Goal: Ask a question

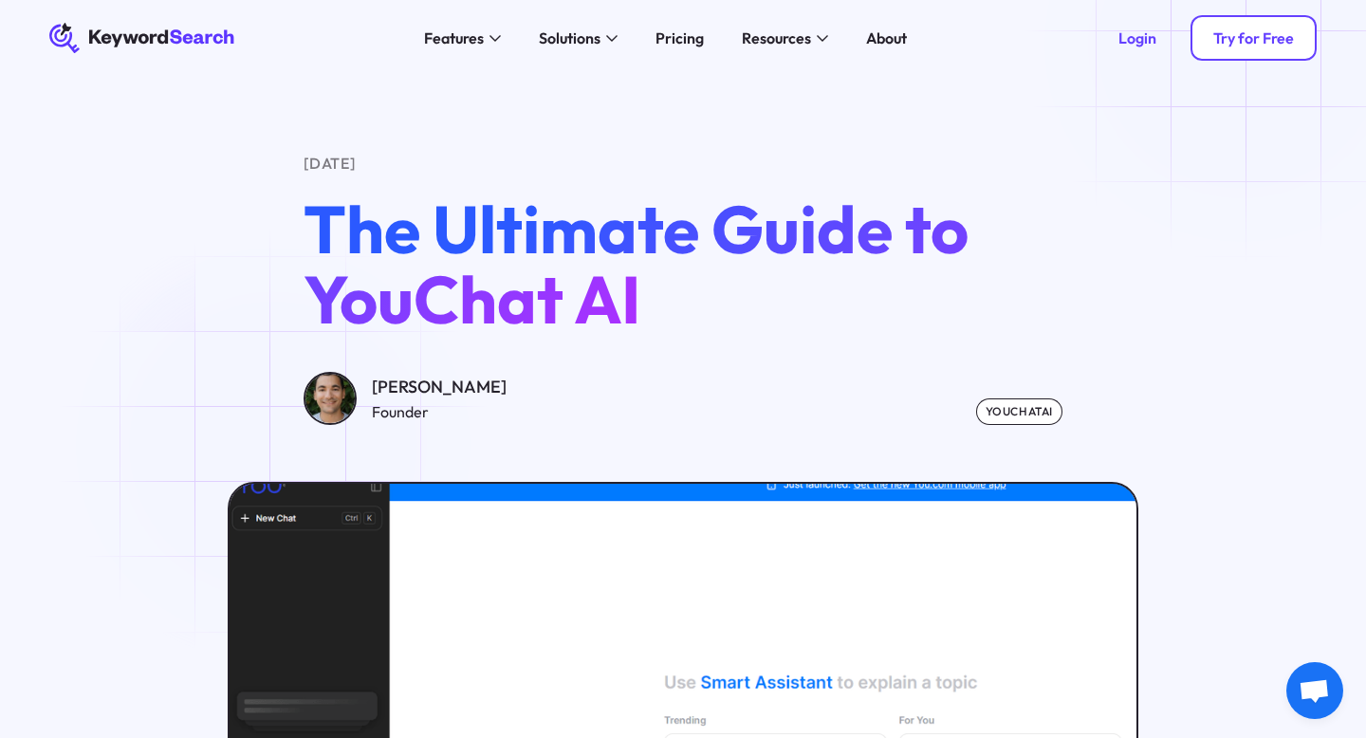
click at [1242, 45] on div "Try for Free" at bounding box center [1253, 37] width 81 height 19
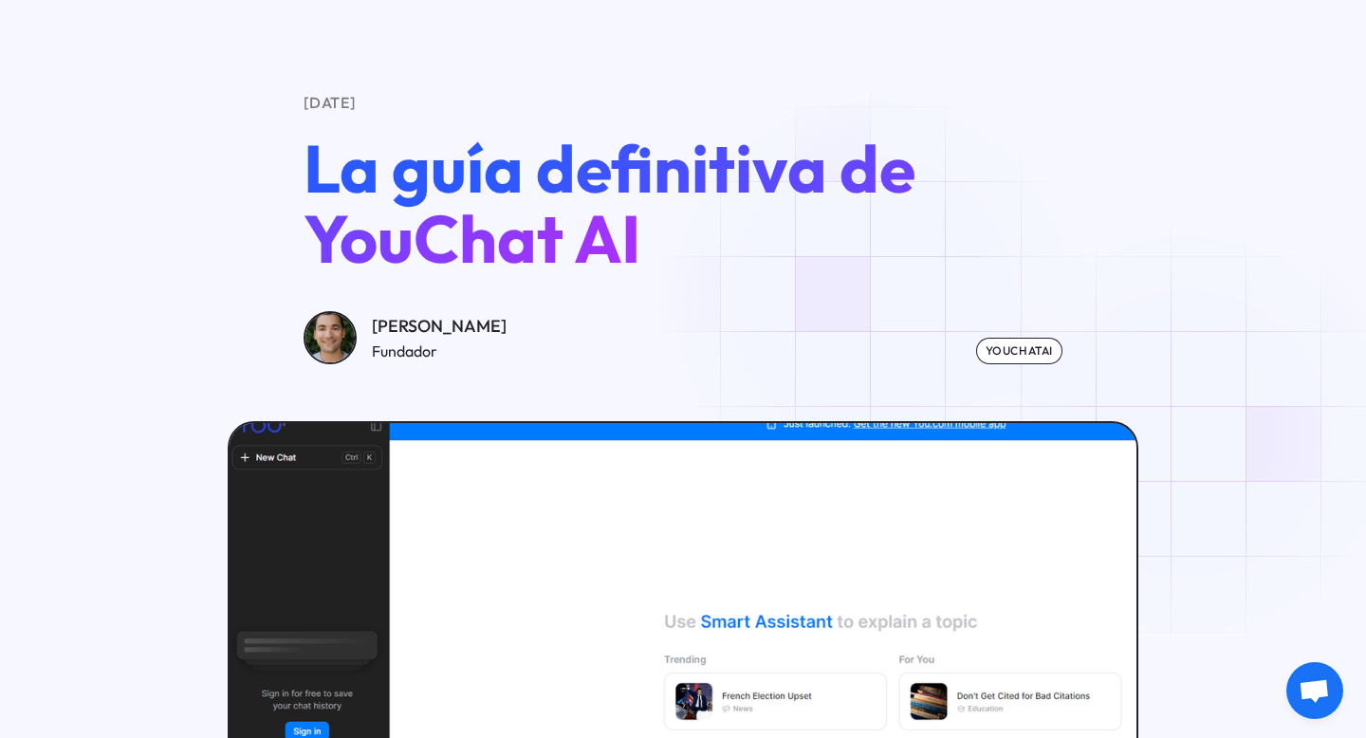
scroll to position [65, 0]
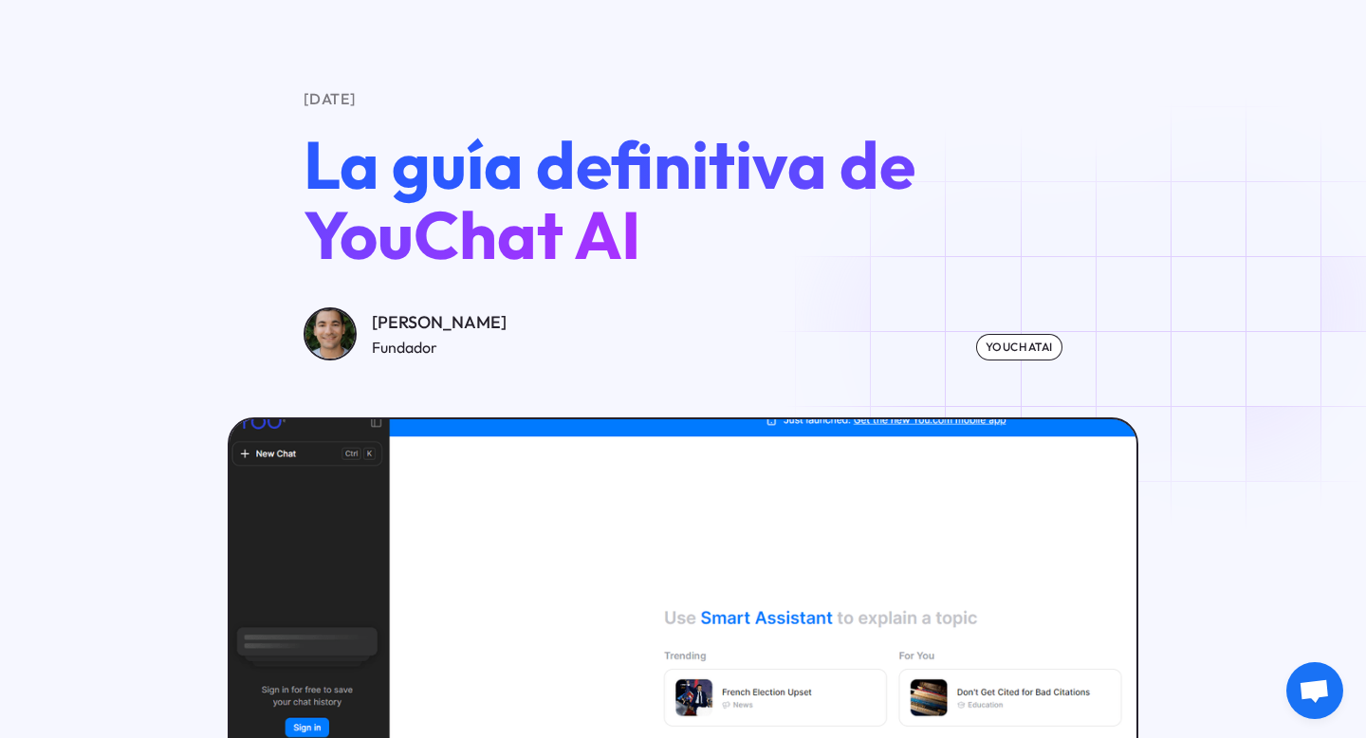
click at [992, 342] on font "youchatAI" at bounding box center [1019, 347] width 67 height 14
click at [994, 343] on font "youchatAI" at bounding box center [1019, 347] width 67 height 14
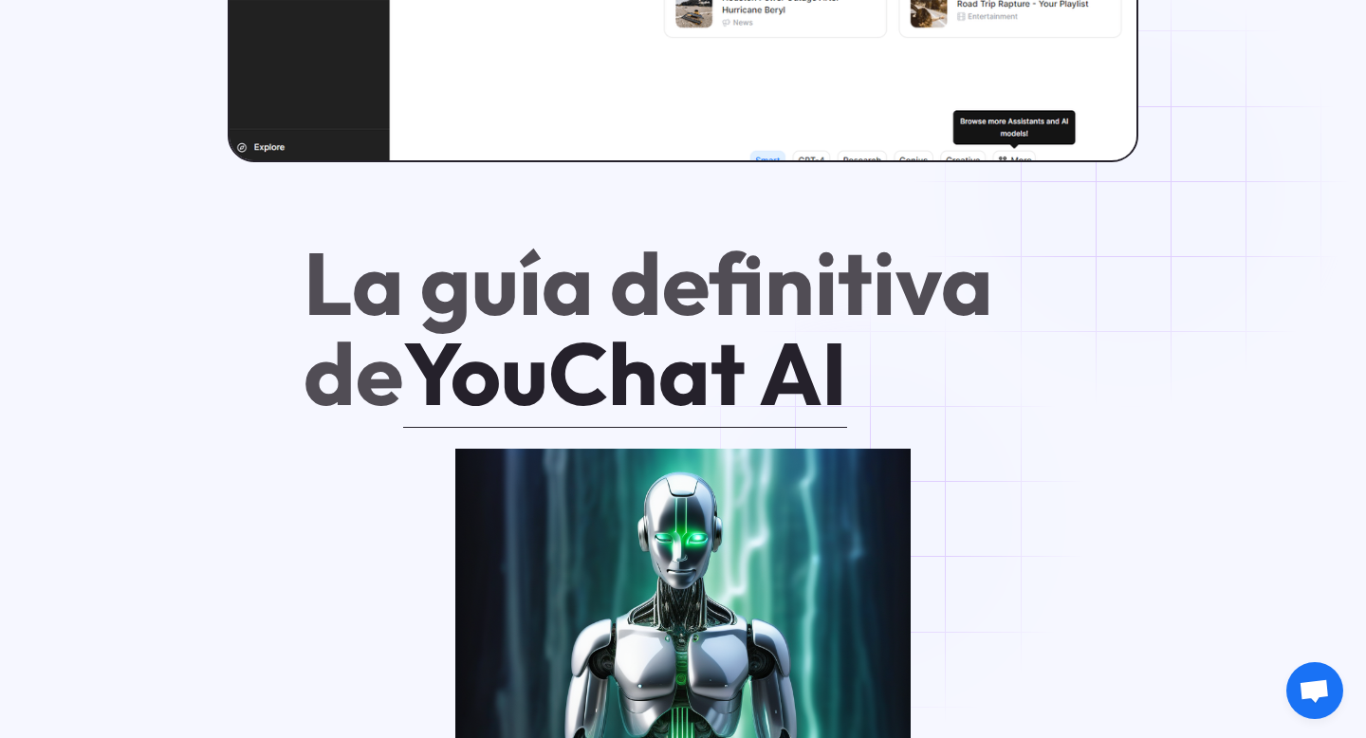
scroll to position [1048, 0]
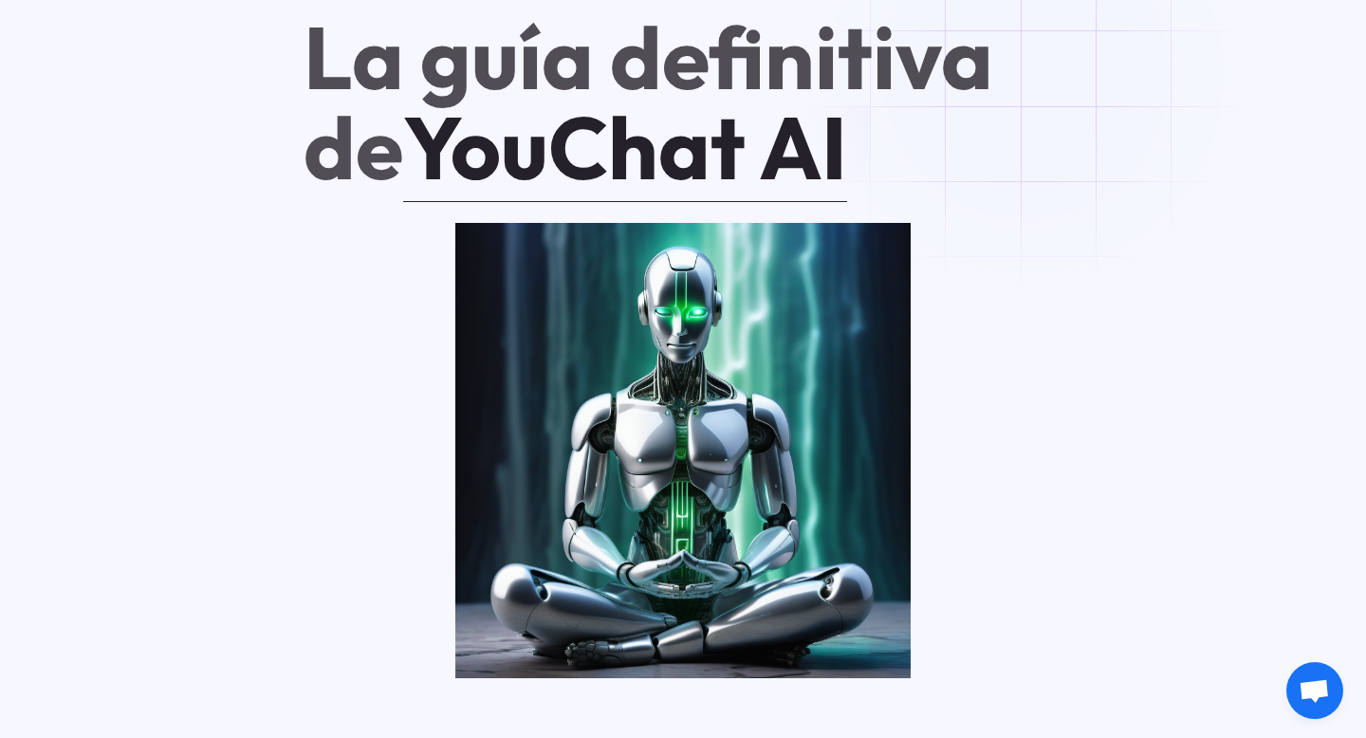
click at [1319, 696] on span "Open chat" at bounding box center [1314, 692] width 31 height 27
click at [1316, 685] on span "Open chat" at bounding box center [1314, 692] width 31 height 27
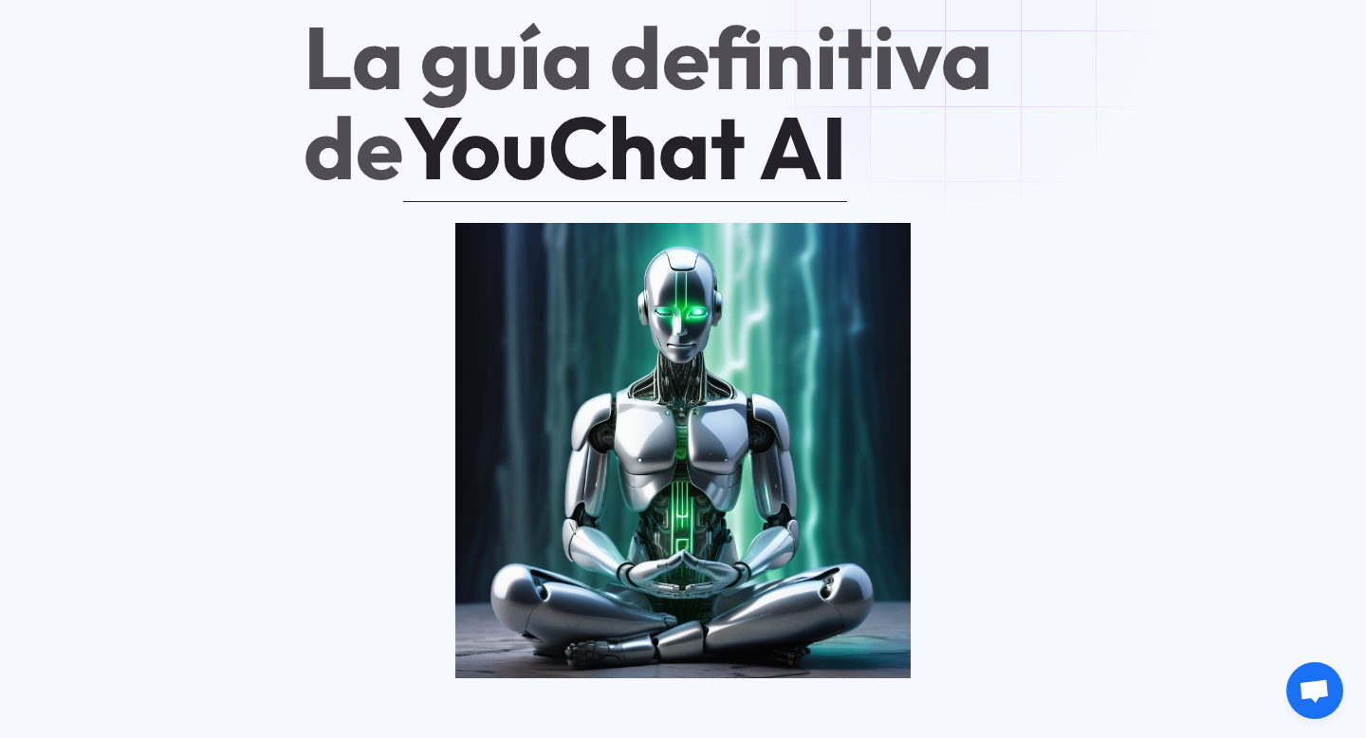
click at [1316, 685] on span "Open chat" at bounding box center [1314, 692] width 31 height 27
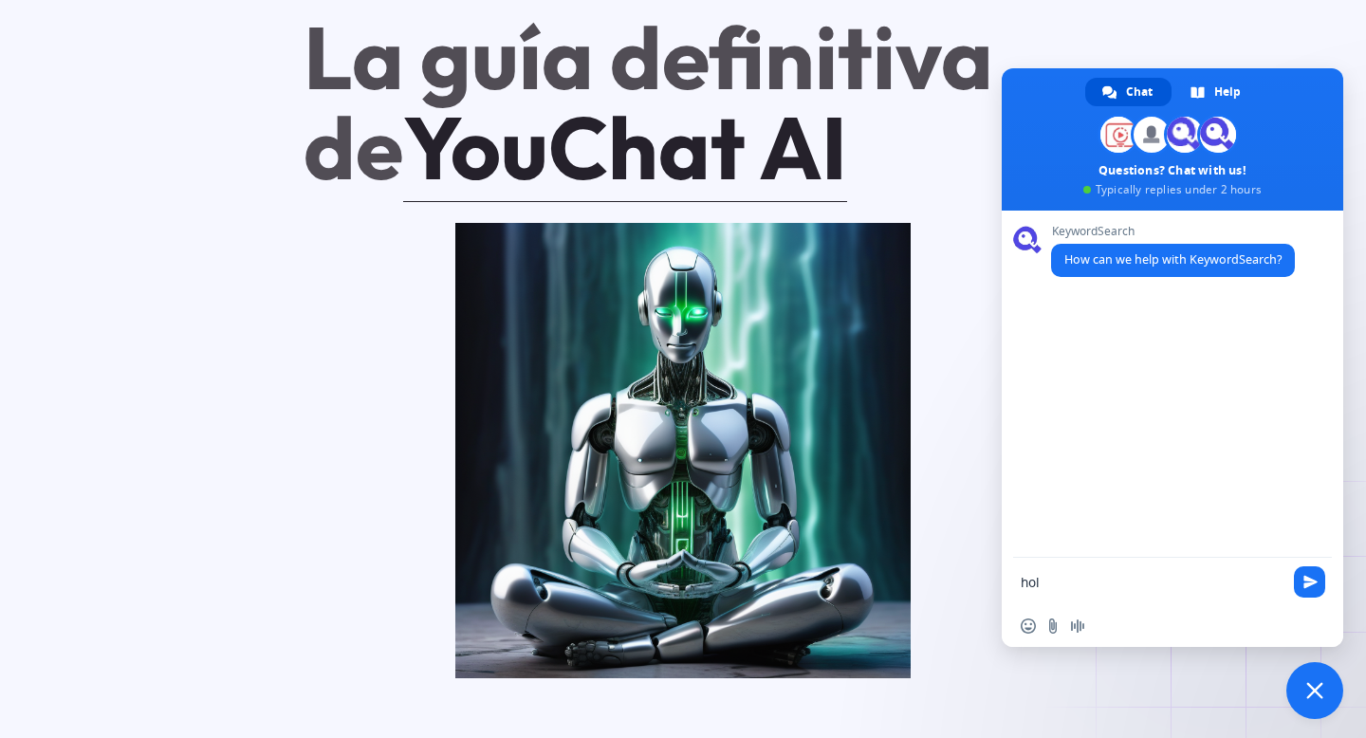
type textarea "hola"
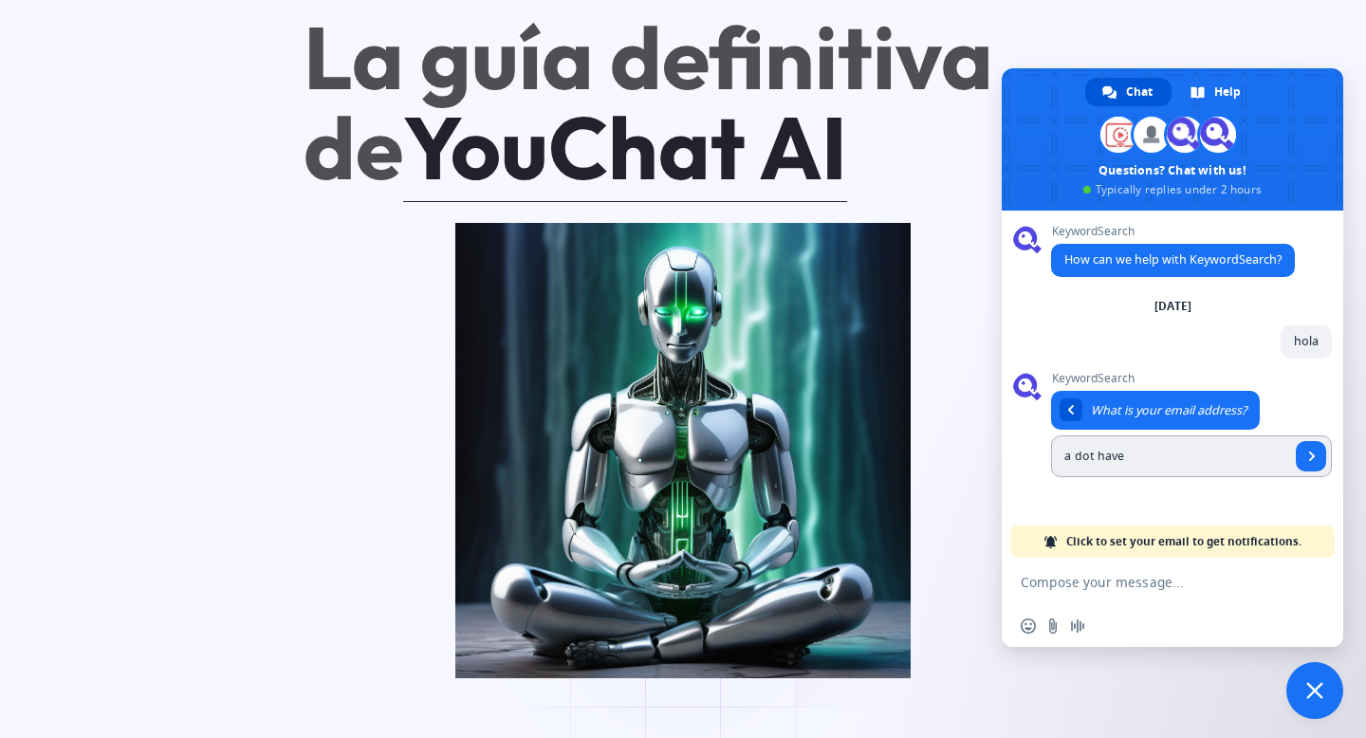
click at [1294, 457] on form "a dot have" at bounding box center [1191, 456] width 281 height 42
click at [1318, 457] on span "Send" at bounding box center [1311, 456] width 30 height 30
click at [1313, 454] on span "Send" at bounding box center [1311, 456] width 9 height 9
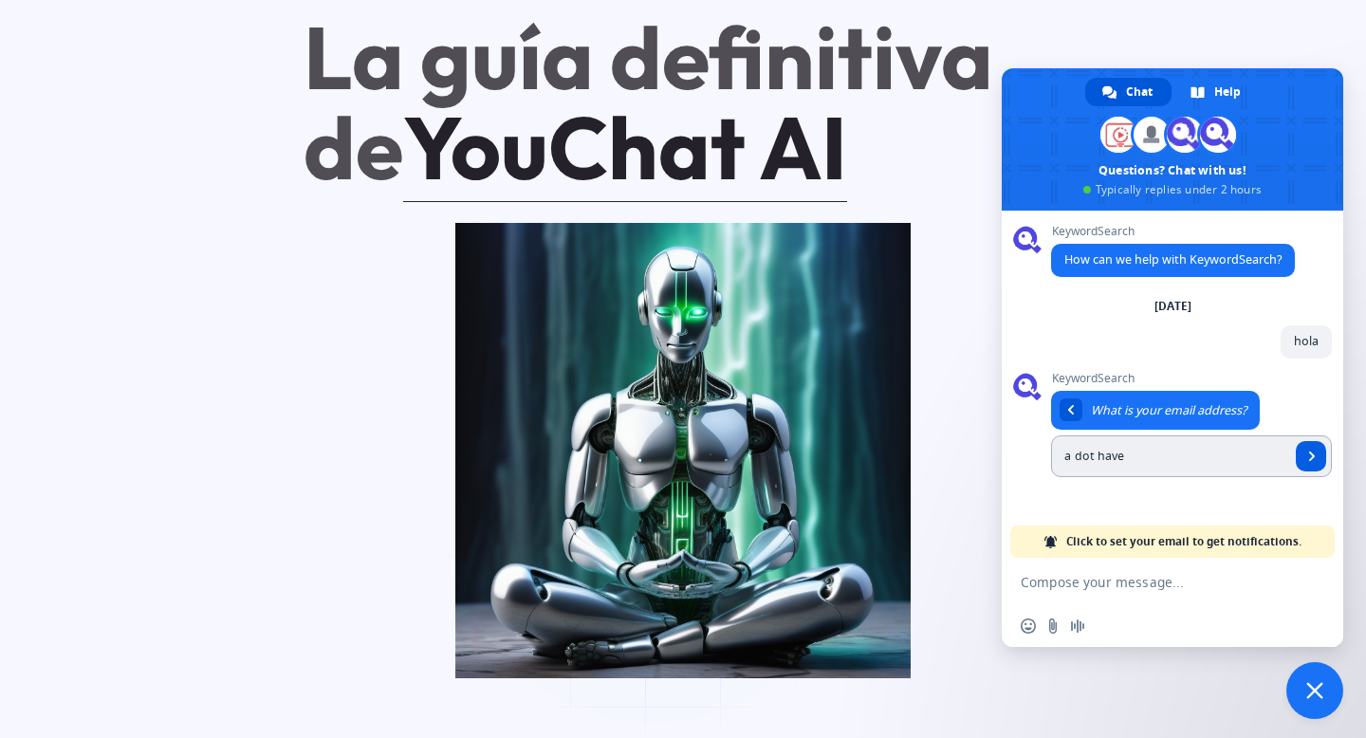
click at [1313, 454] on span "Send" at bounding box center [1311, 456] width 9 height 9
type input "a"
type input "Christian.penadelacruz@hmc1.org"
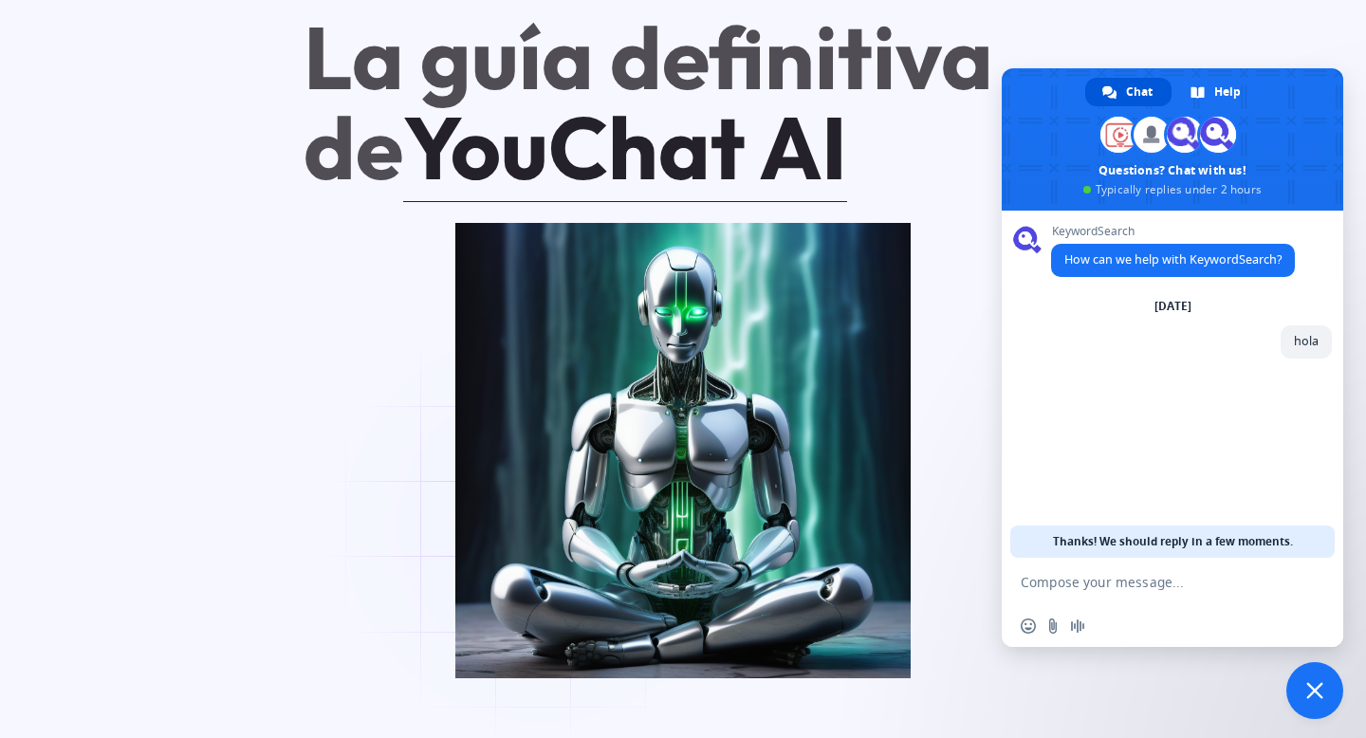
click at [1018, 620] on div "Insert an emoji Send a file Audio message" at bounding box center [1173, 626] width 342 height 42
click at [1026, 622] on span "Insert an emoji" at bounding box center [1028, 626] width 15 height 15
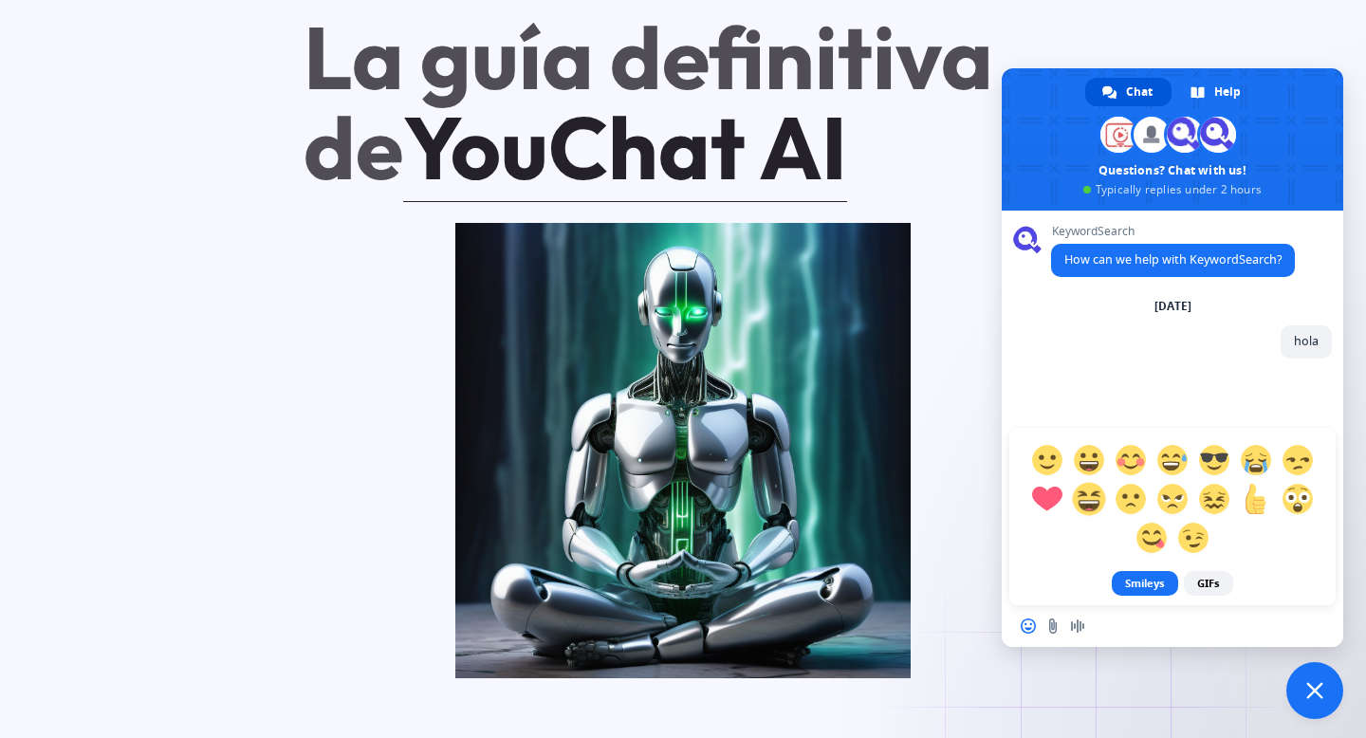
click at [1100, 490] on span at bounding box center [1088, 498] width 33 height 33
type textarea ":'D"
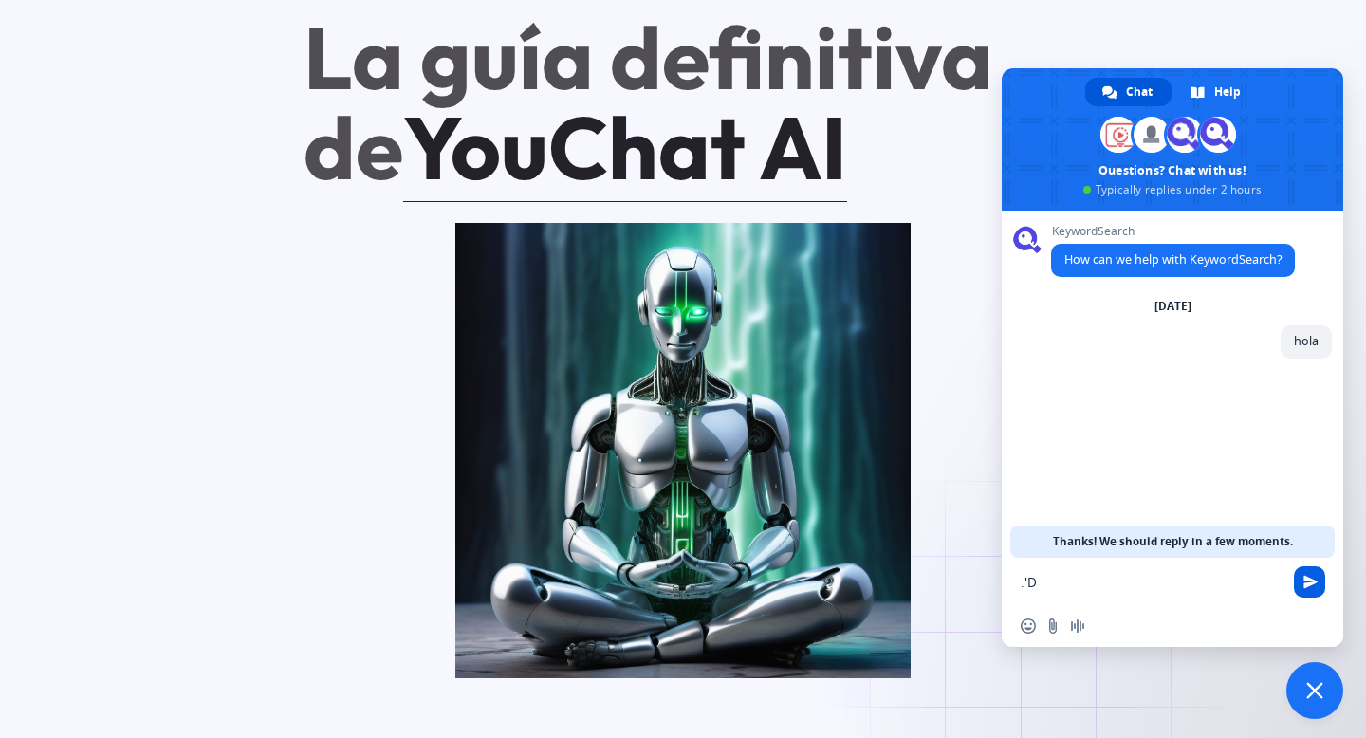
click at [1316, 583] on span "Send" at bounding box center [1311, 582] width 14 height 14
click at [1232, 583] on textarea "Compose your message..." at bounding box center [1152, 582] width 262 height 17
type textarea "yea"
type textarea "h"
type textarea "what happen"
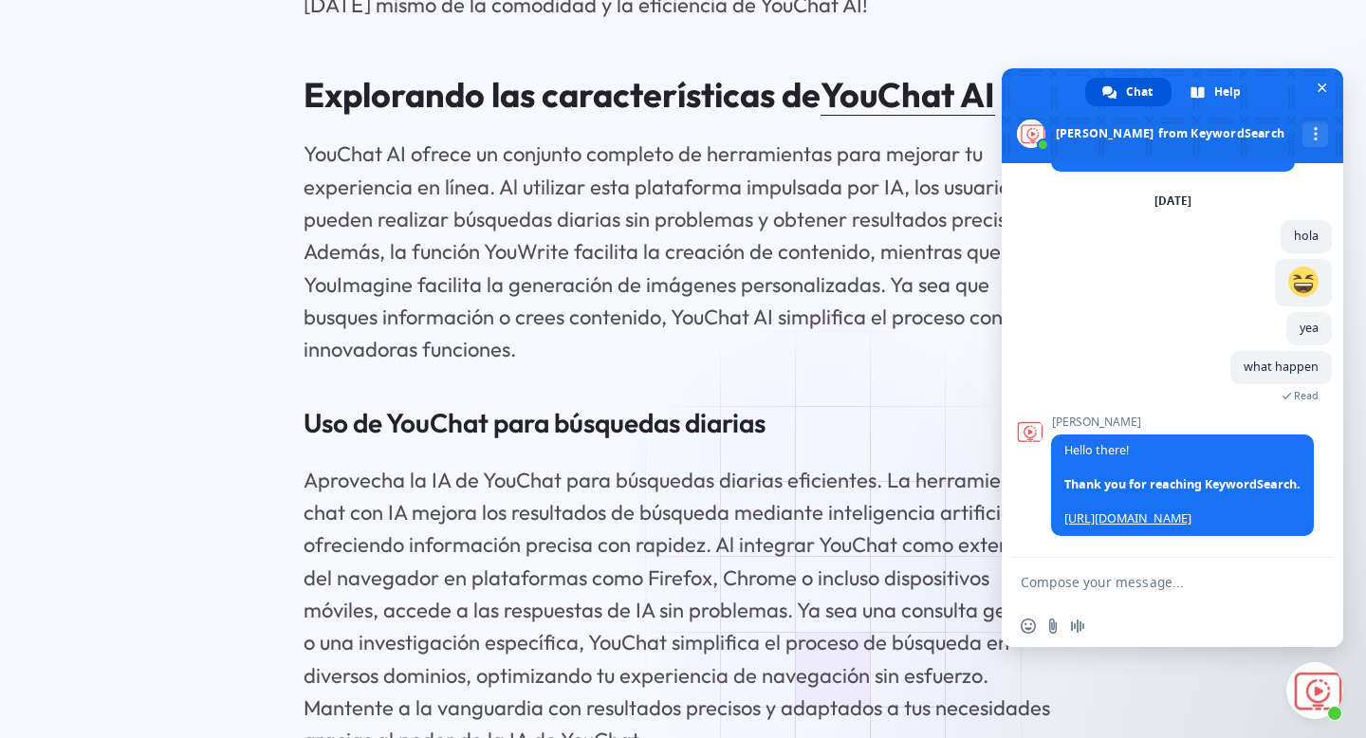
scroll to position [133, 0]
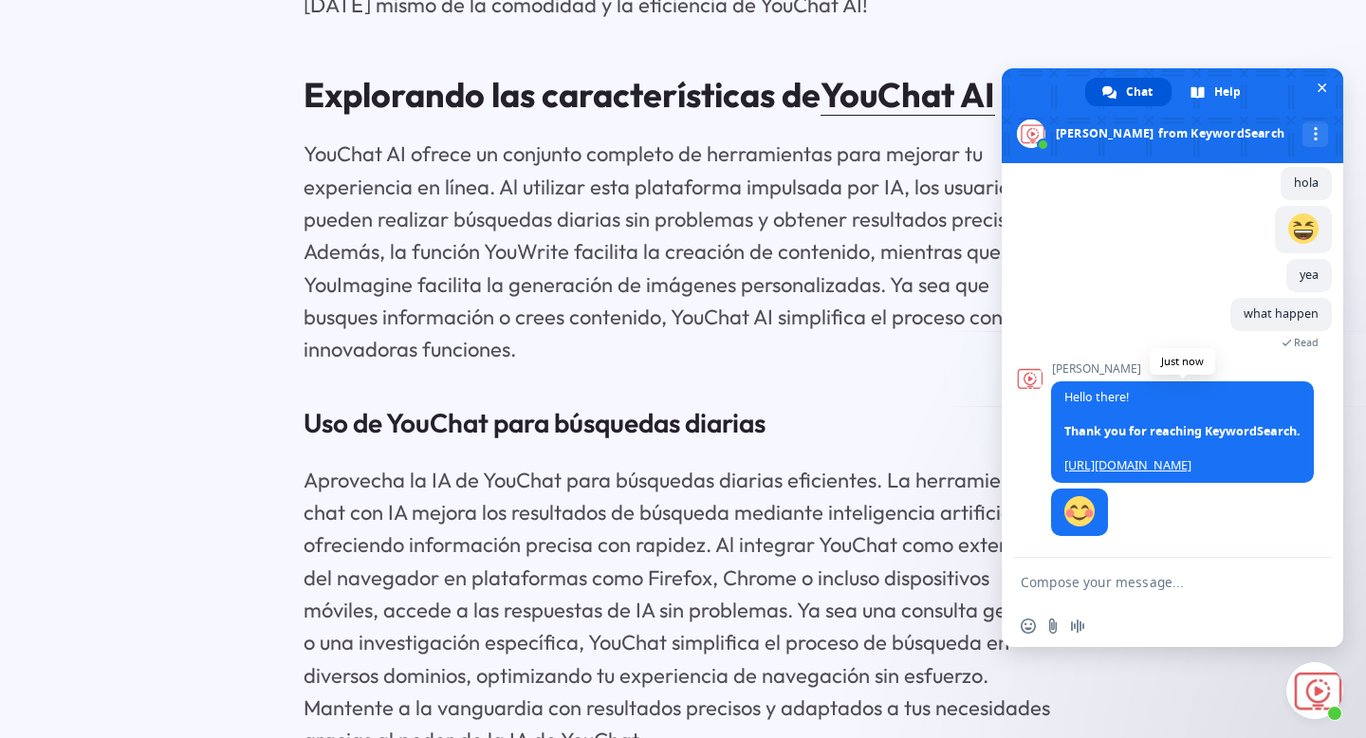
click at [1114, 457] on link "[URL][DOMAIN_NAME]" at bounding box center [1127, 465] width 127 height 16
click at [1110, 586] on textarea "Compose your message..." at bounding box center [1152, 582] width 262 height 17
type textarea "q"
type textarea "what"
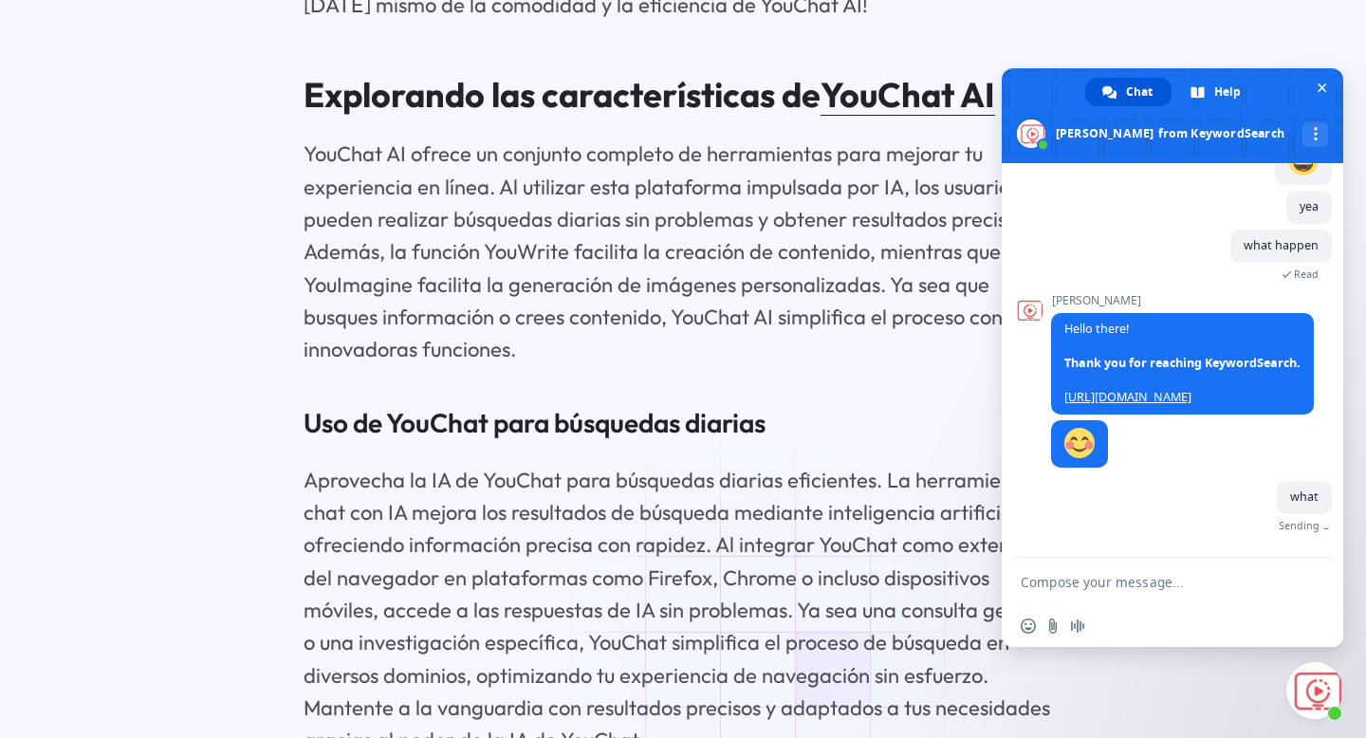
scroll to position [179, 0]
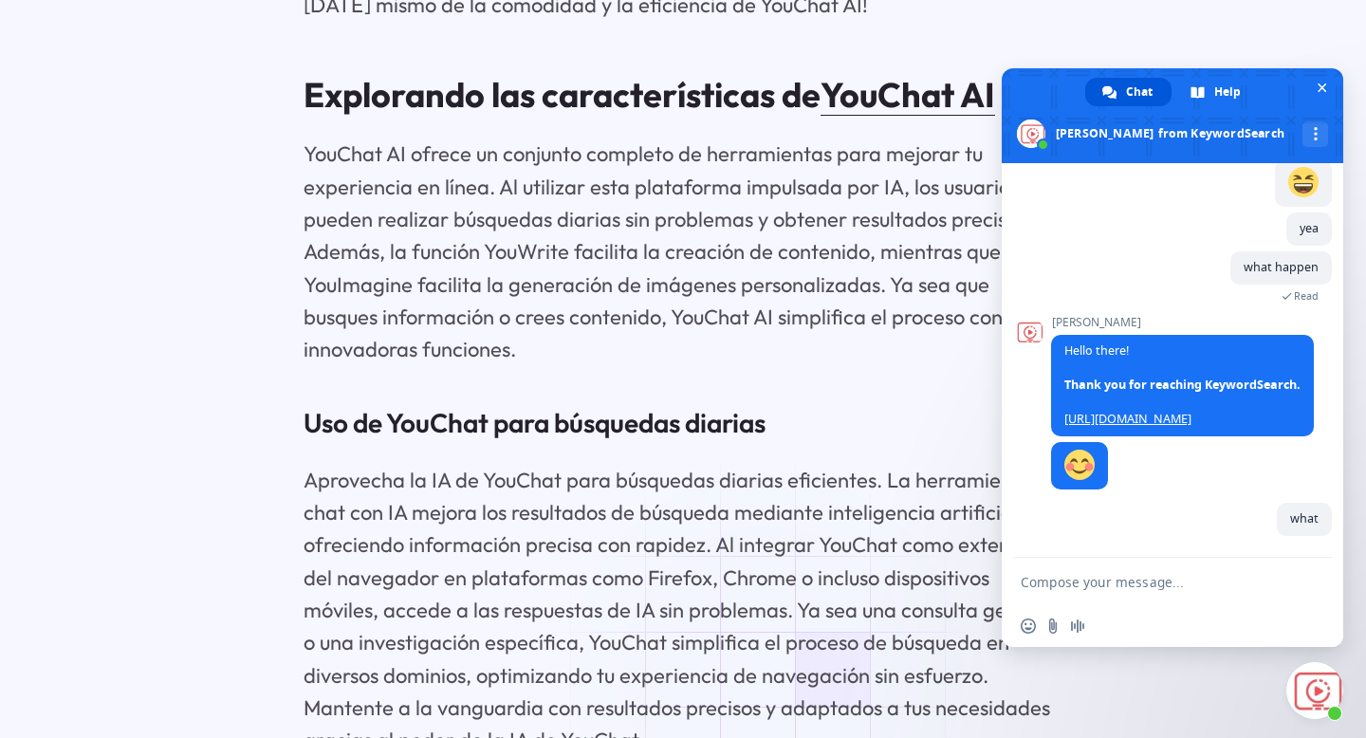
type textarea "d"
type textarea "d\d]d"
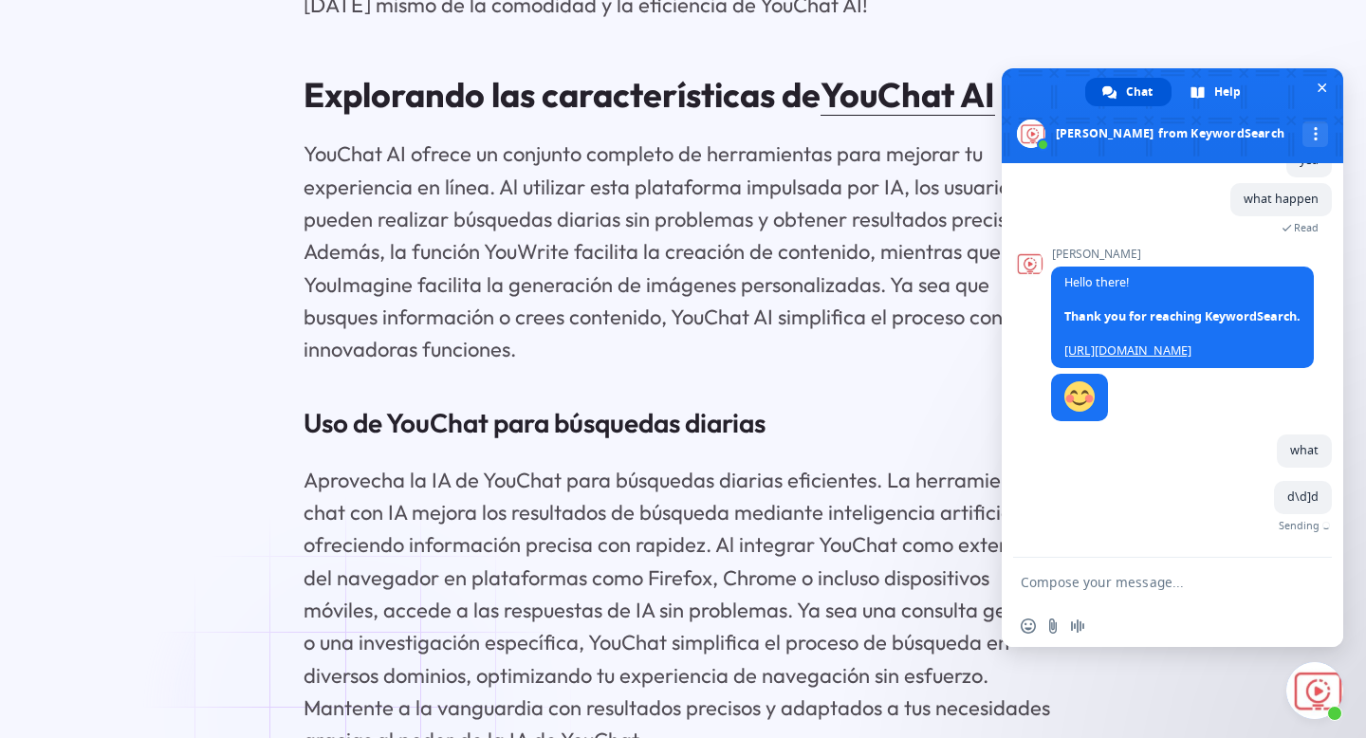
type textarea "d"
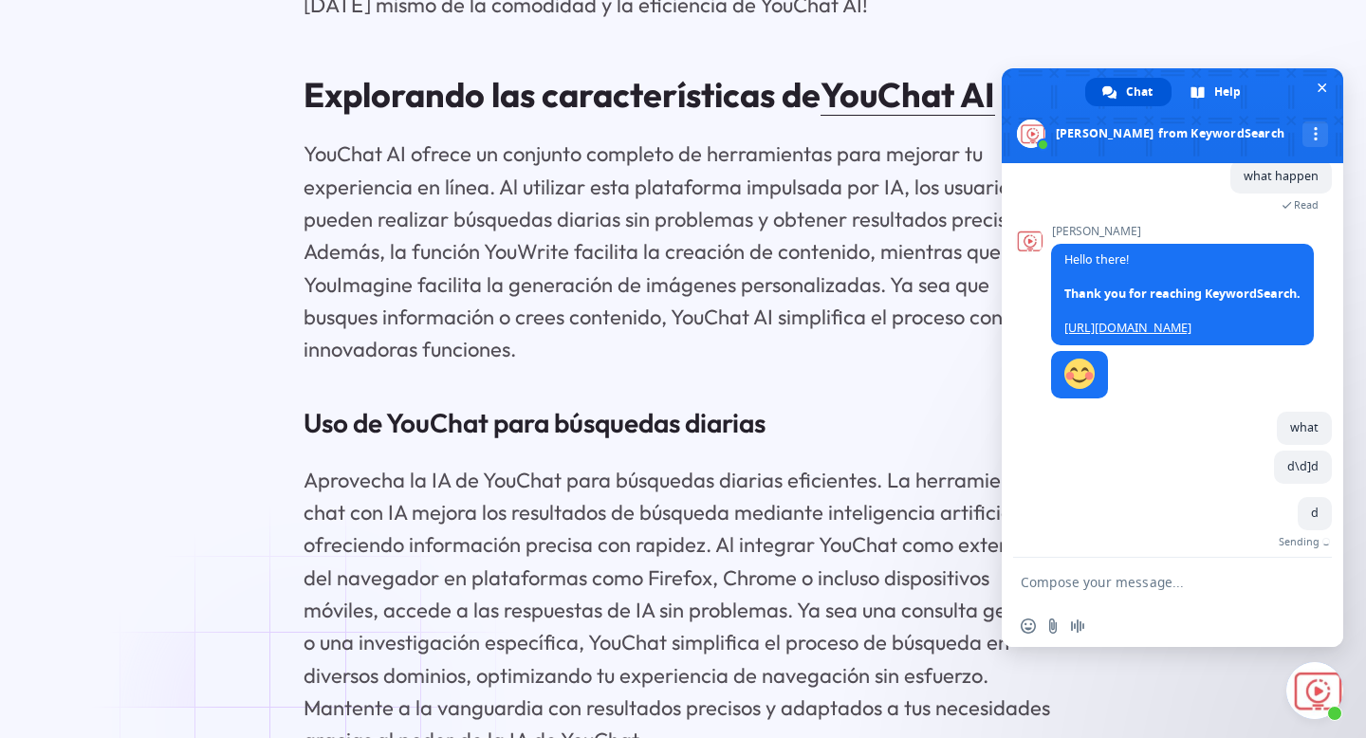
type textarea "d"
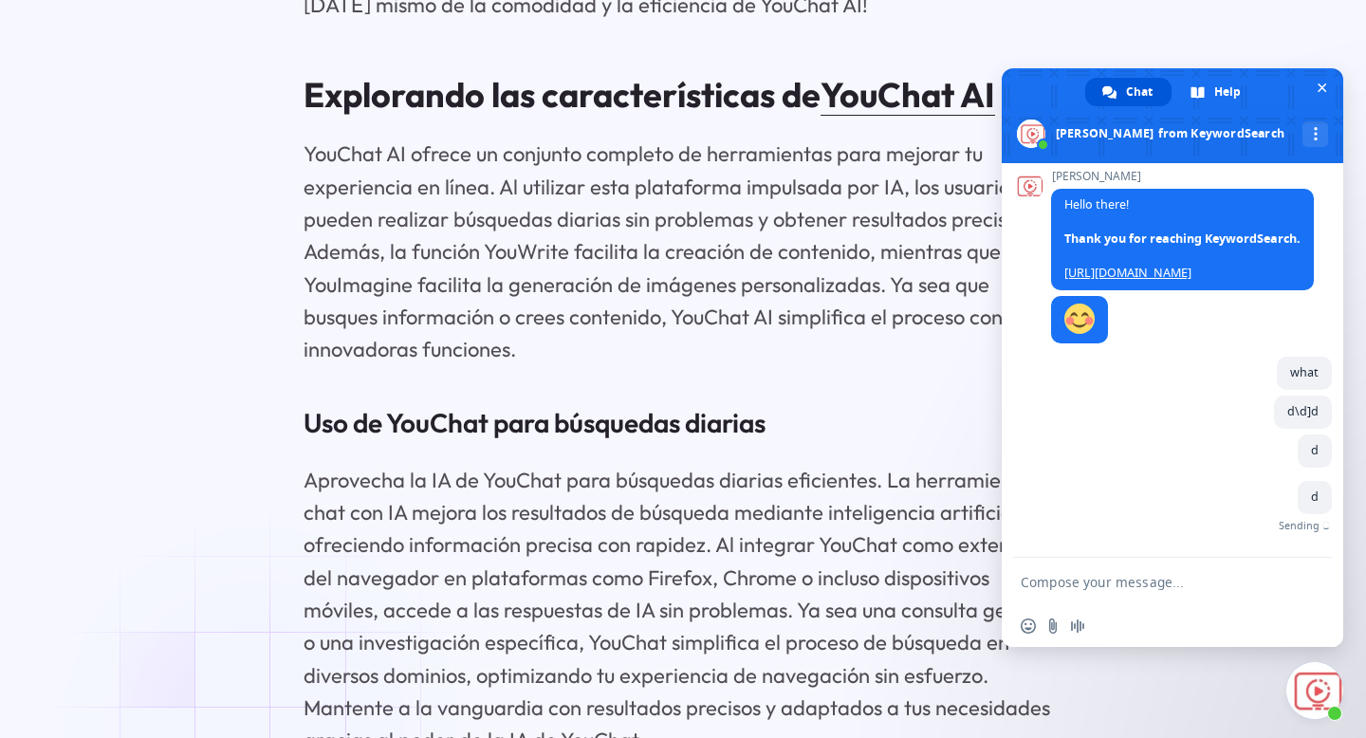
type textarea "d"
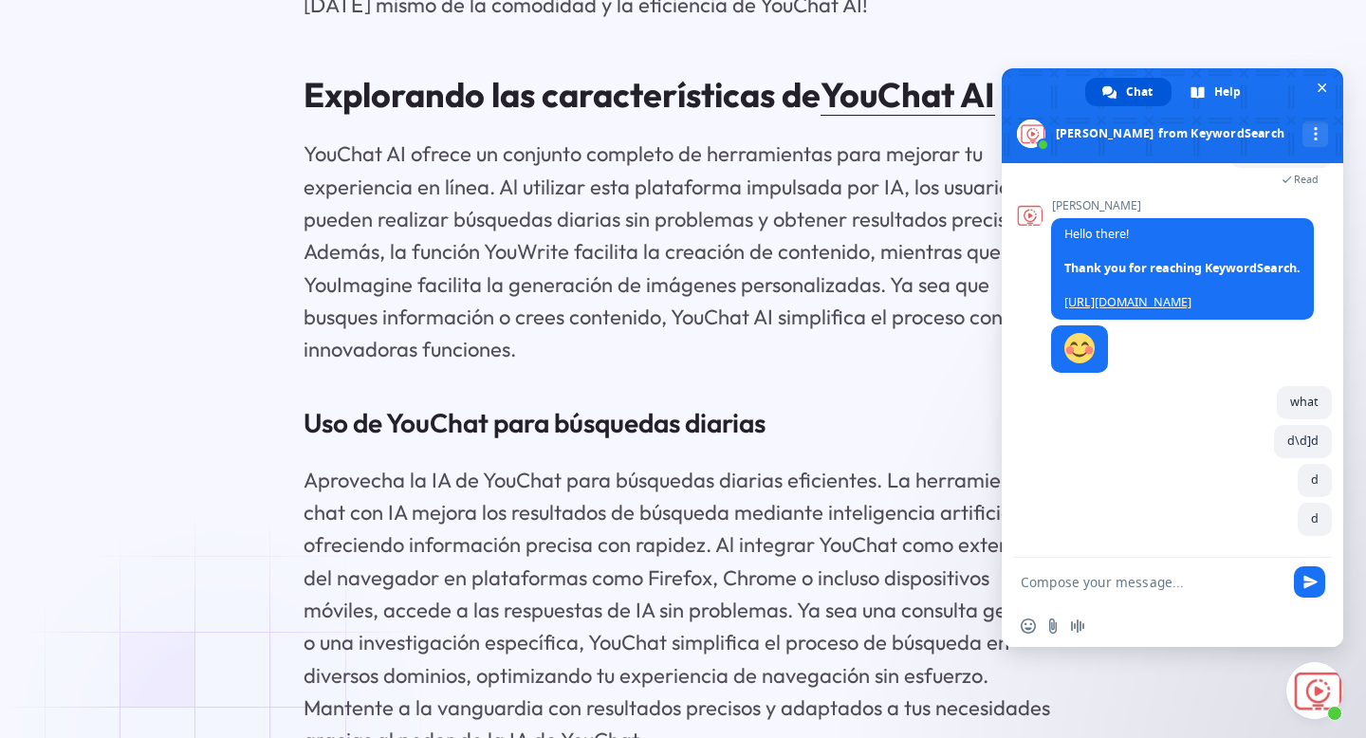
type textarea "d"
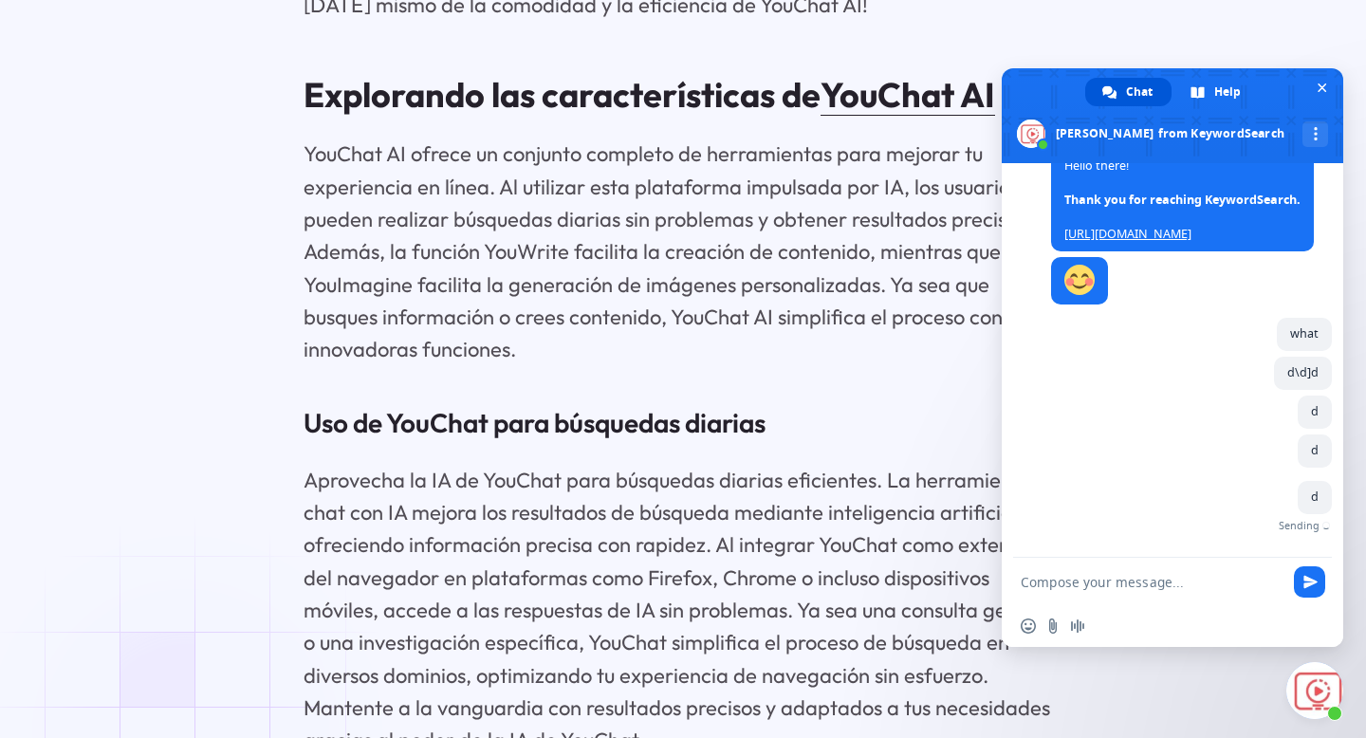
type textarea "d"
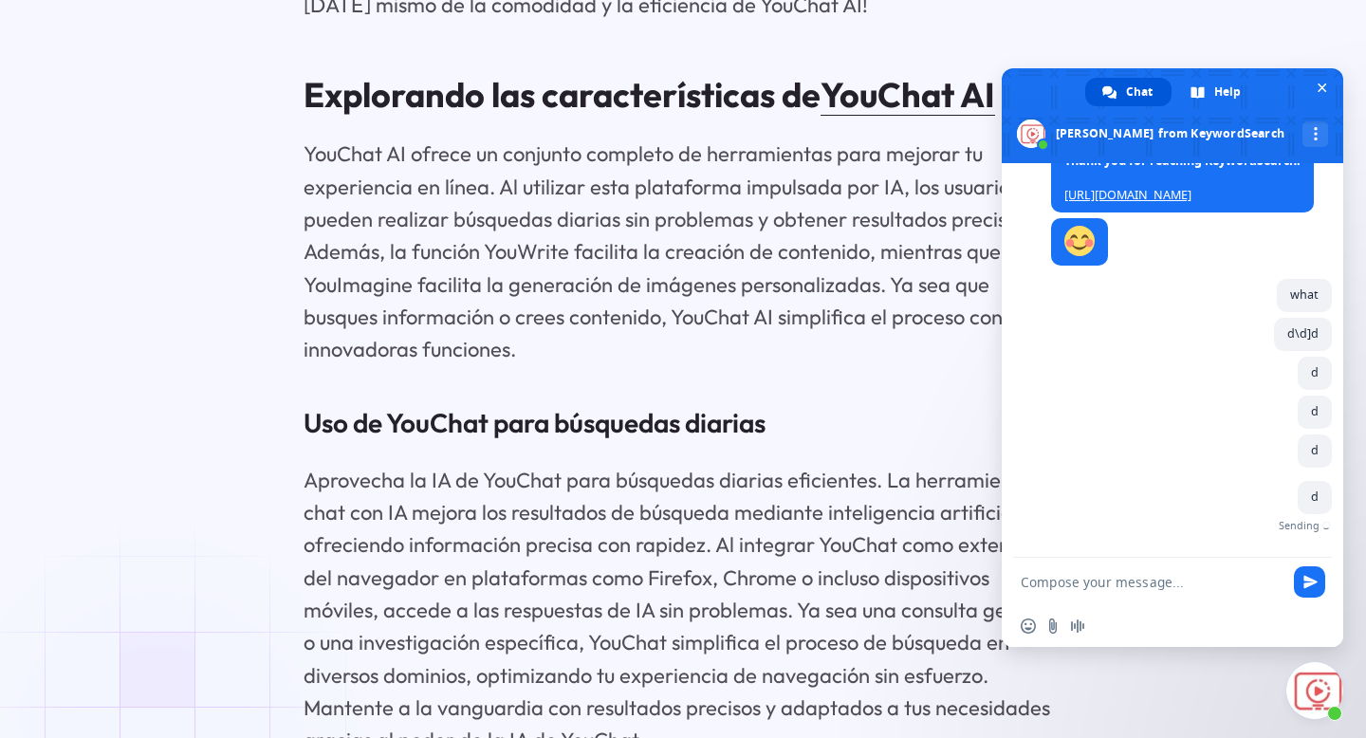
type textarea "d"
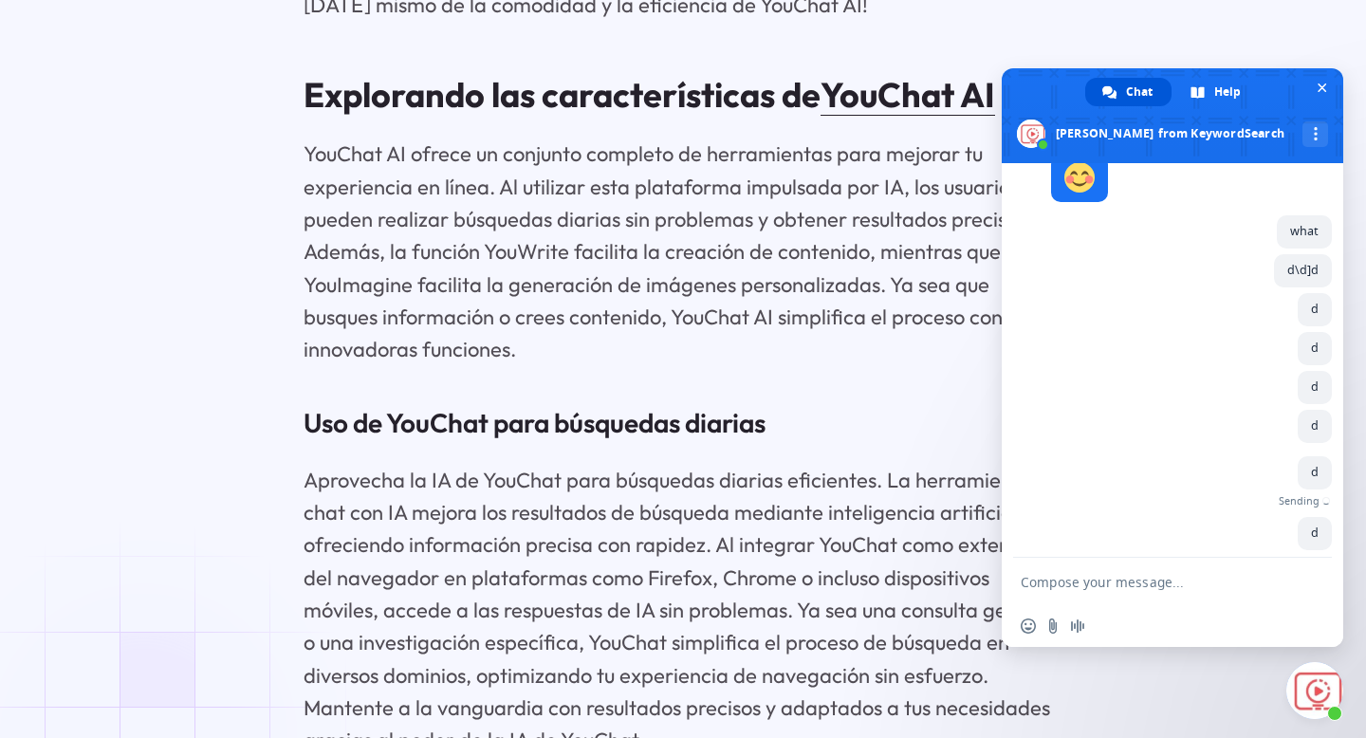
type textarea "d"
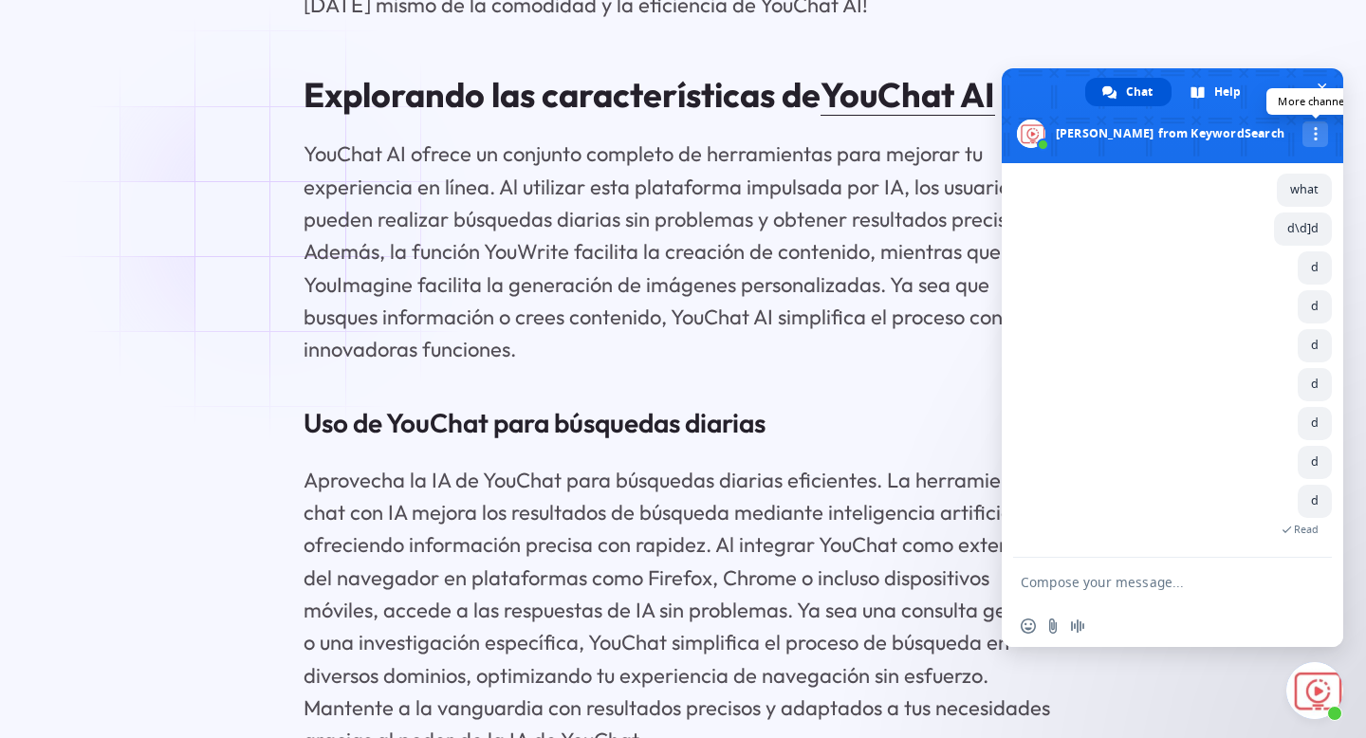
click at [1303, 121] on div "More channels" at bounding box center [1316, 134] width 26 height 26
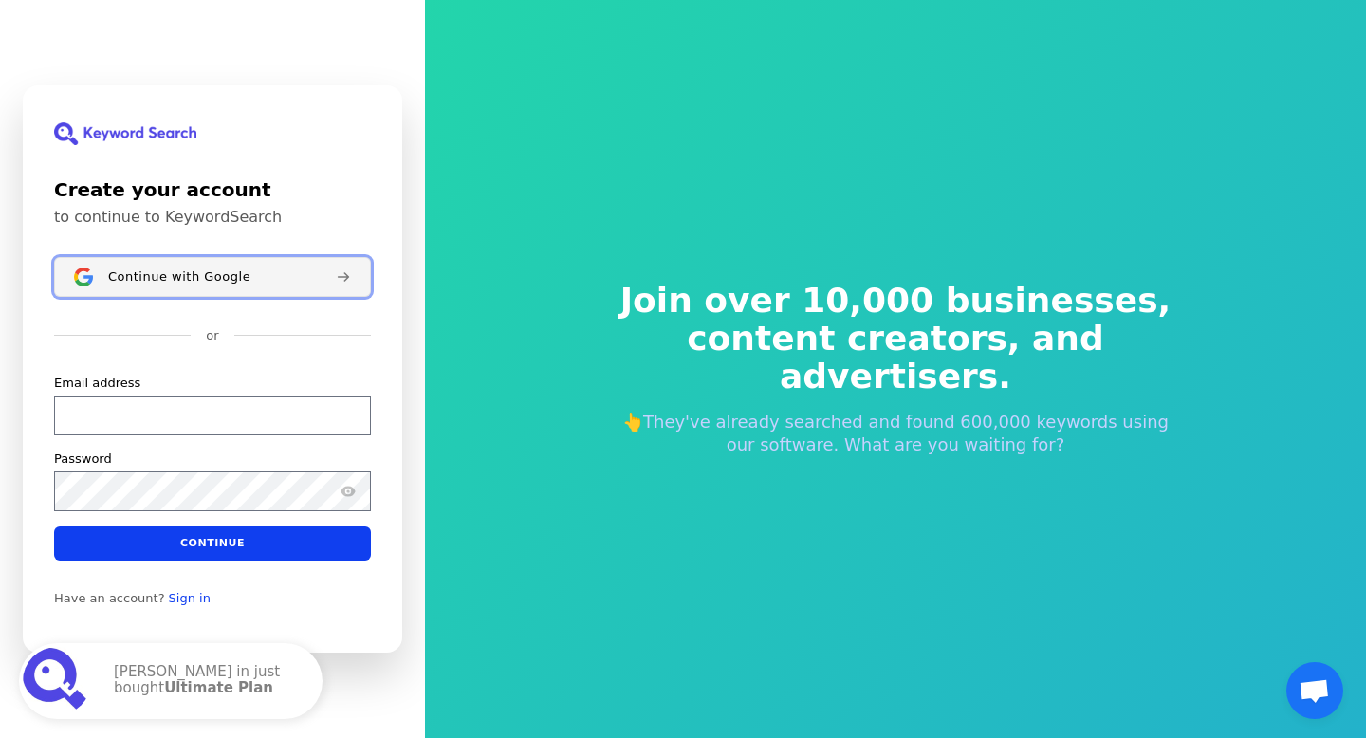
click at [219, 281] on span "Continue with Google" at bounding box center [179, 276] width 142 height 15
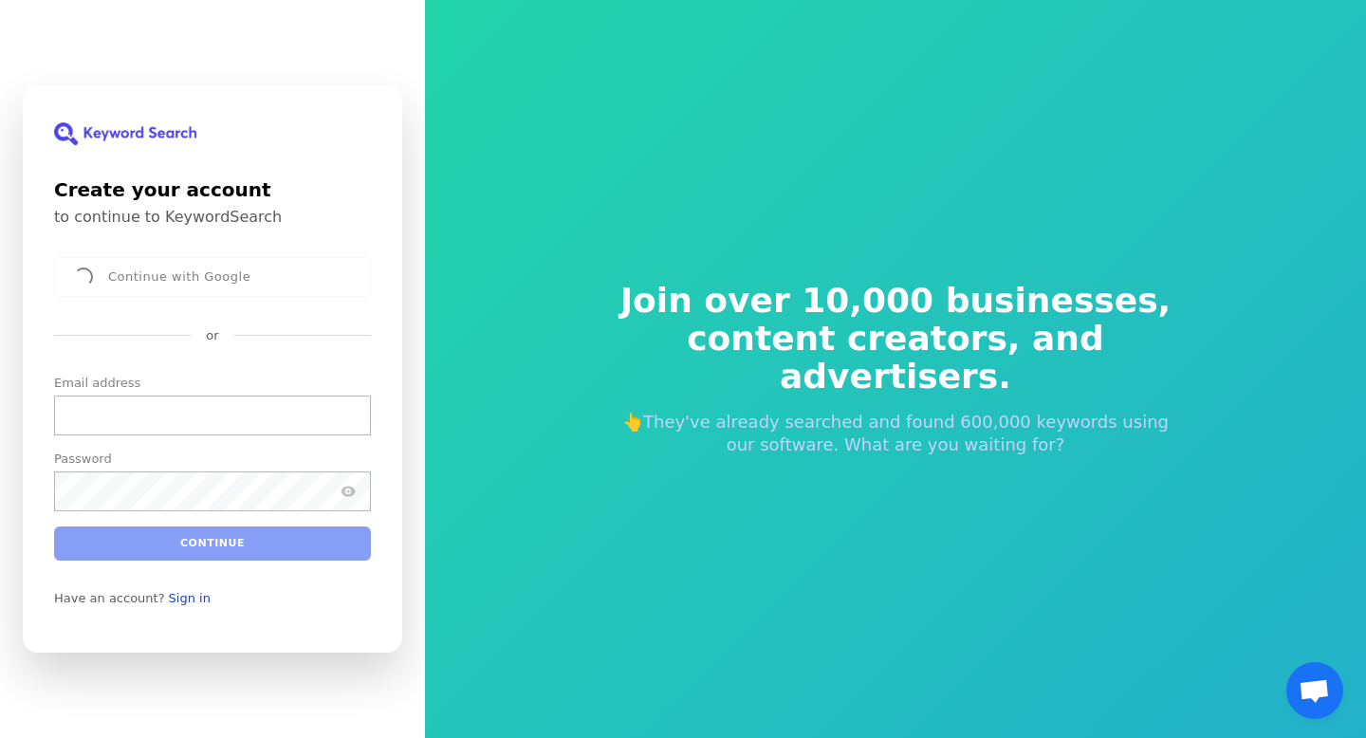
scroll to position [23, 0]
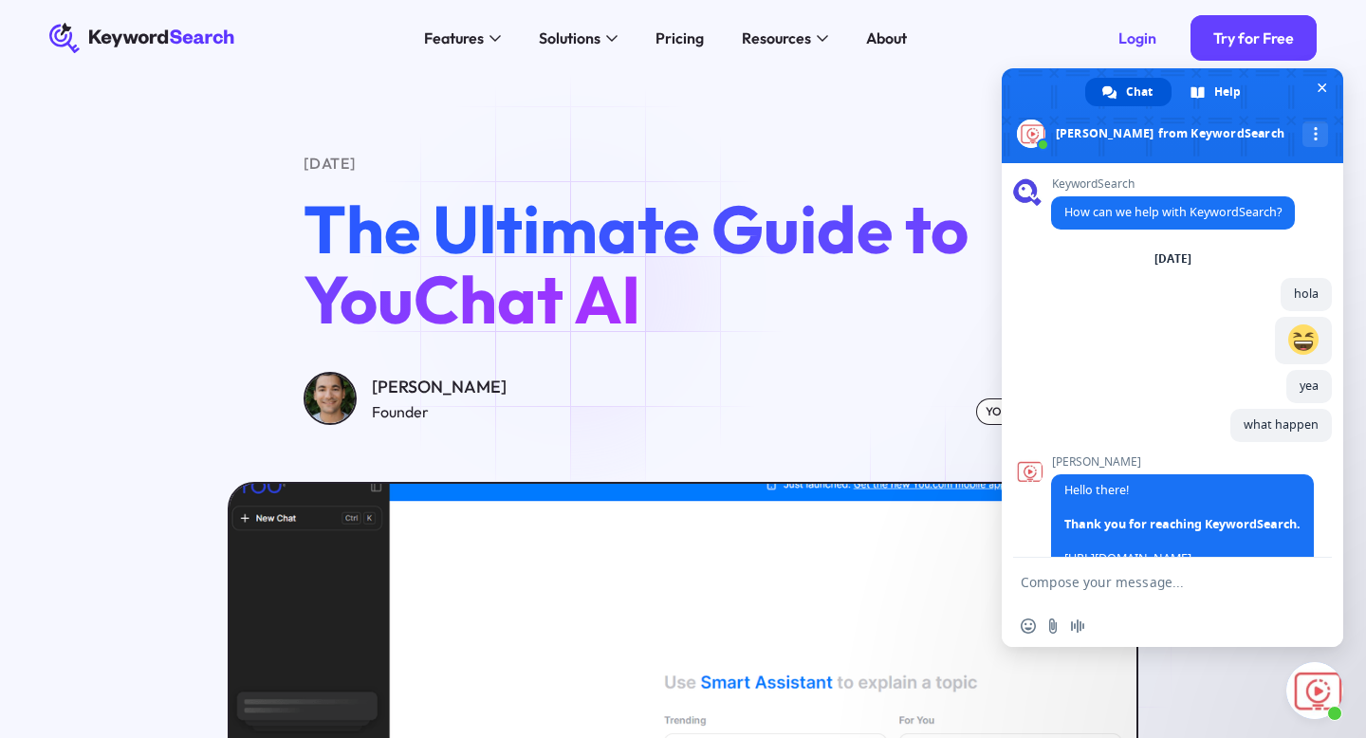
scroll to position [561, 0]
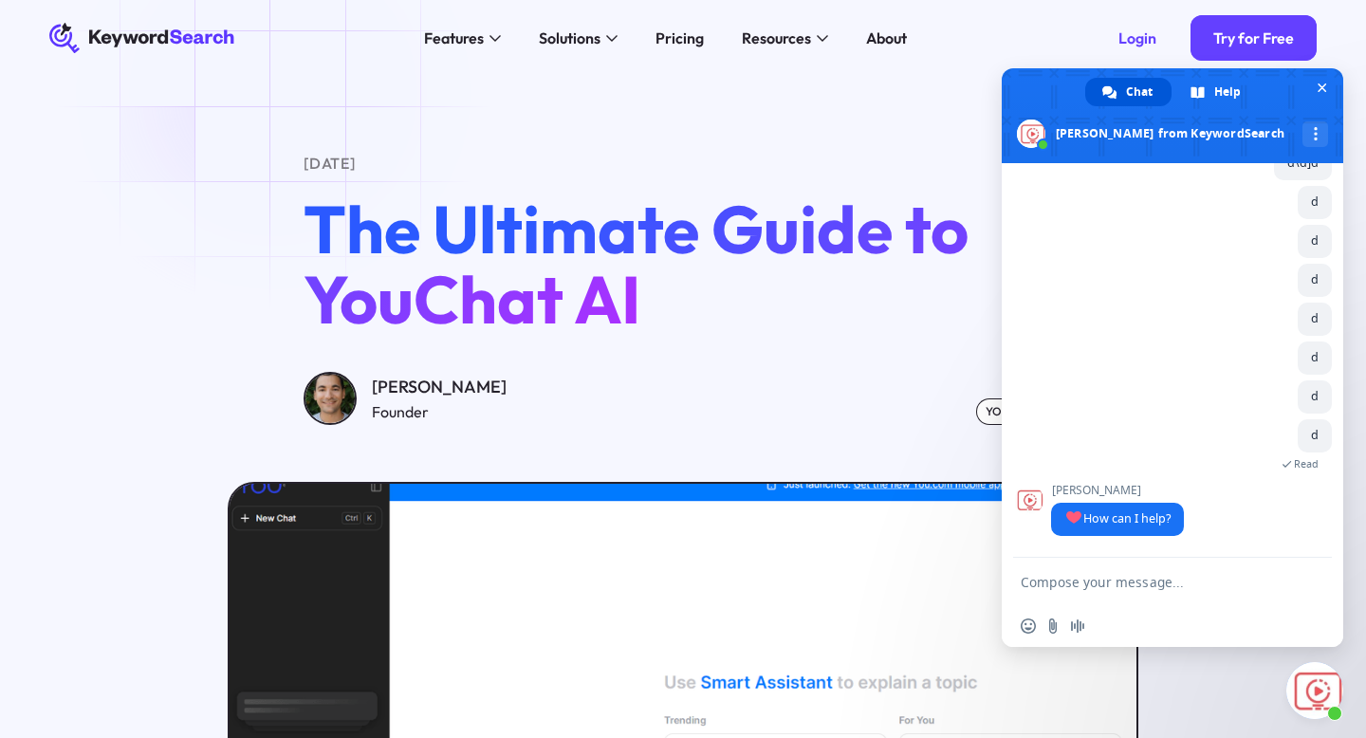
click at [1172, 565] on form at bounding box center [1152, 583] width 262 height 51
click at [1134, 591] on form at bounding box center [1152, 583] width 262 height 51
click at [1126, 583] on textarea "Compose your message..." at bounding box center [1152, 582] width 262 height 17
type textarea "yea"
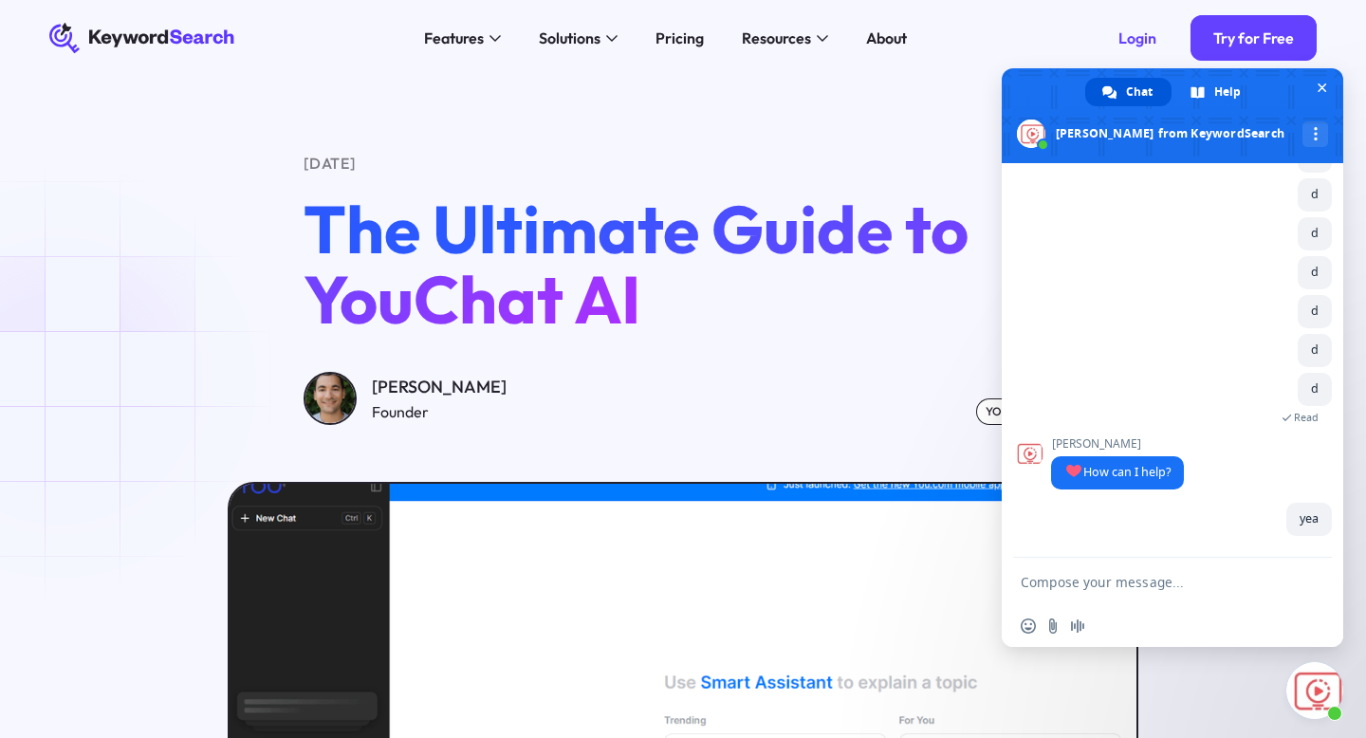
scroll to position [607, 0]
click at [1038, 619] on div "Insert an emoji Send a file Audio message" at bounding box center [1058, 626] width 74 height 15
click at [1028, 620] on span "Insert an emoji" at bounding box center [1028, 626] width 15 height 15
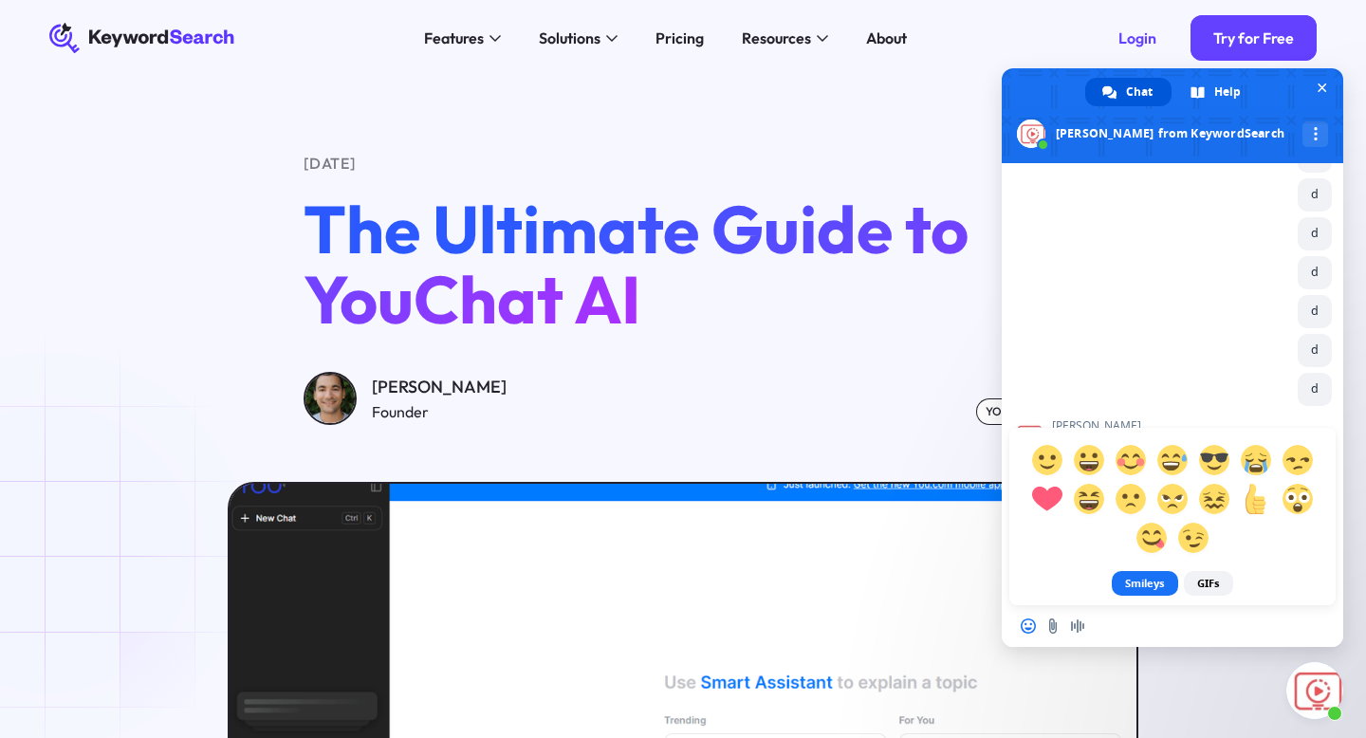
click at [1157, 506] on span at bounding box center [1172, 499] width 307 height 117
click at [1161, 502] on span at bounding box center [1172, 498] width 33 height 33
type textarea ":@"
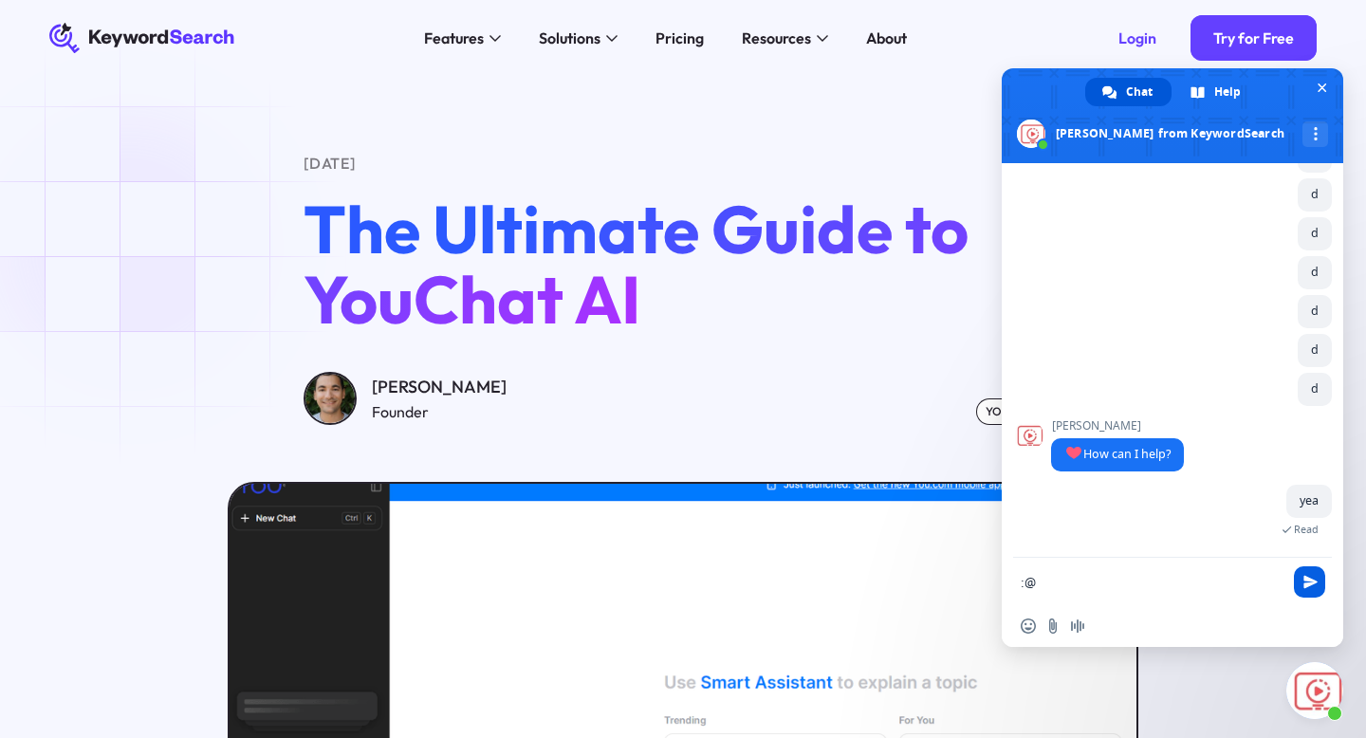
click at [1307, 575] on span "Send" at bounding box center [1311, 582] width 14 height 14
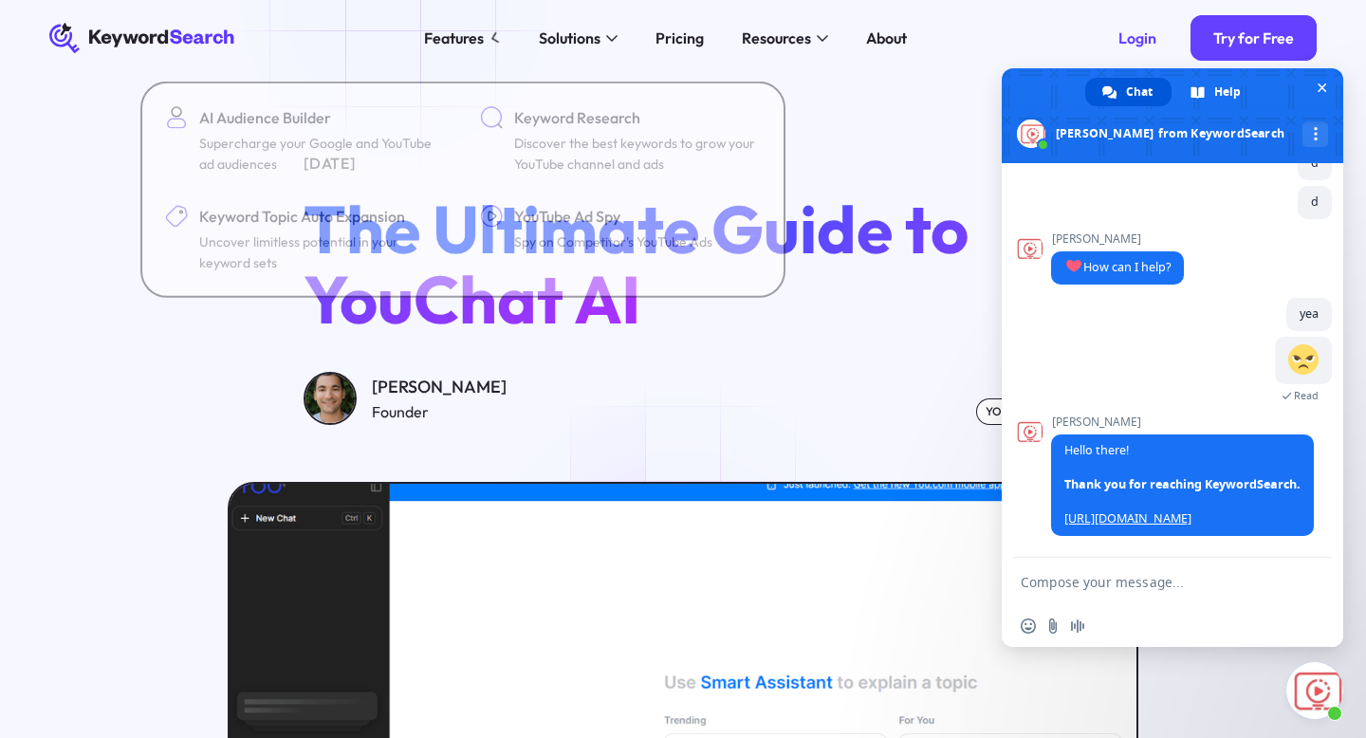
scroll to position [851, 0]
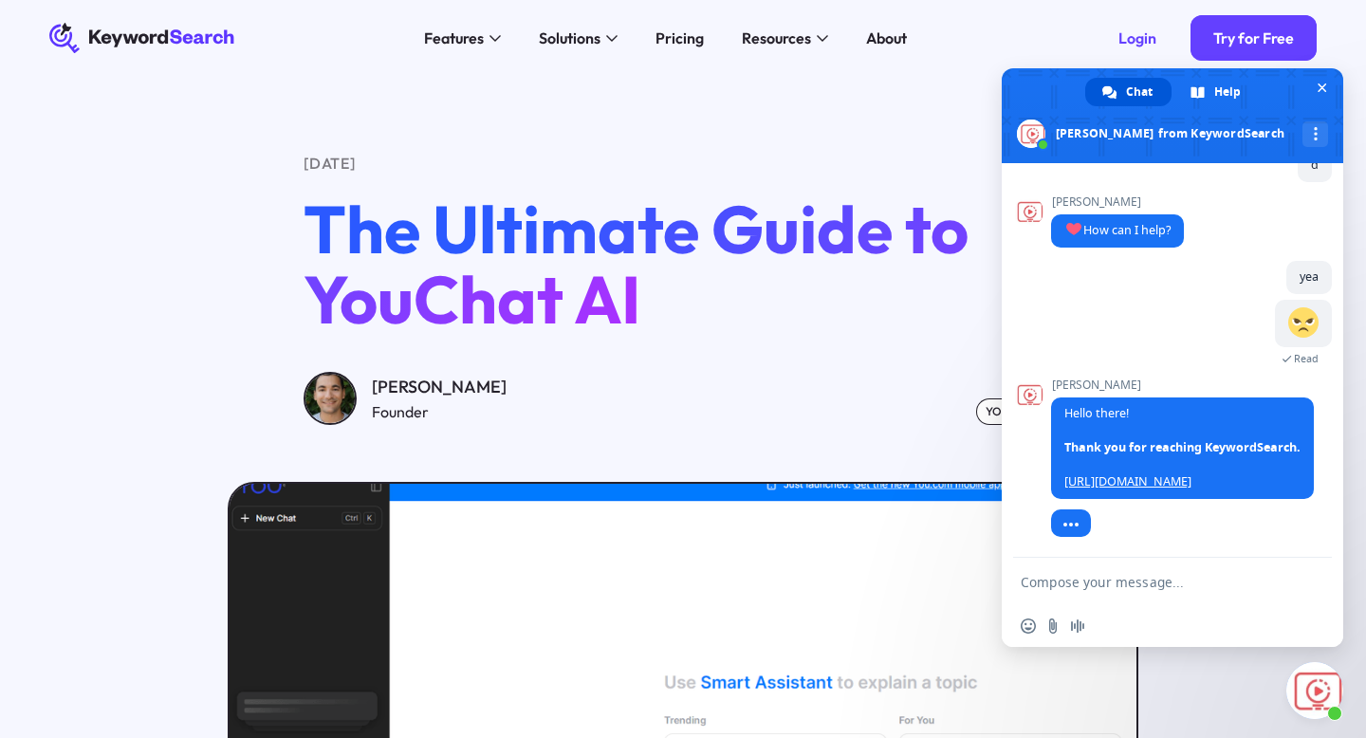
click at [1113, 575] on textarea "Compose your message..." at bounding box center [1152, 582] width 262 height 17
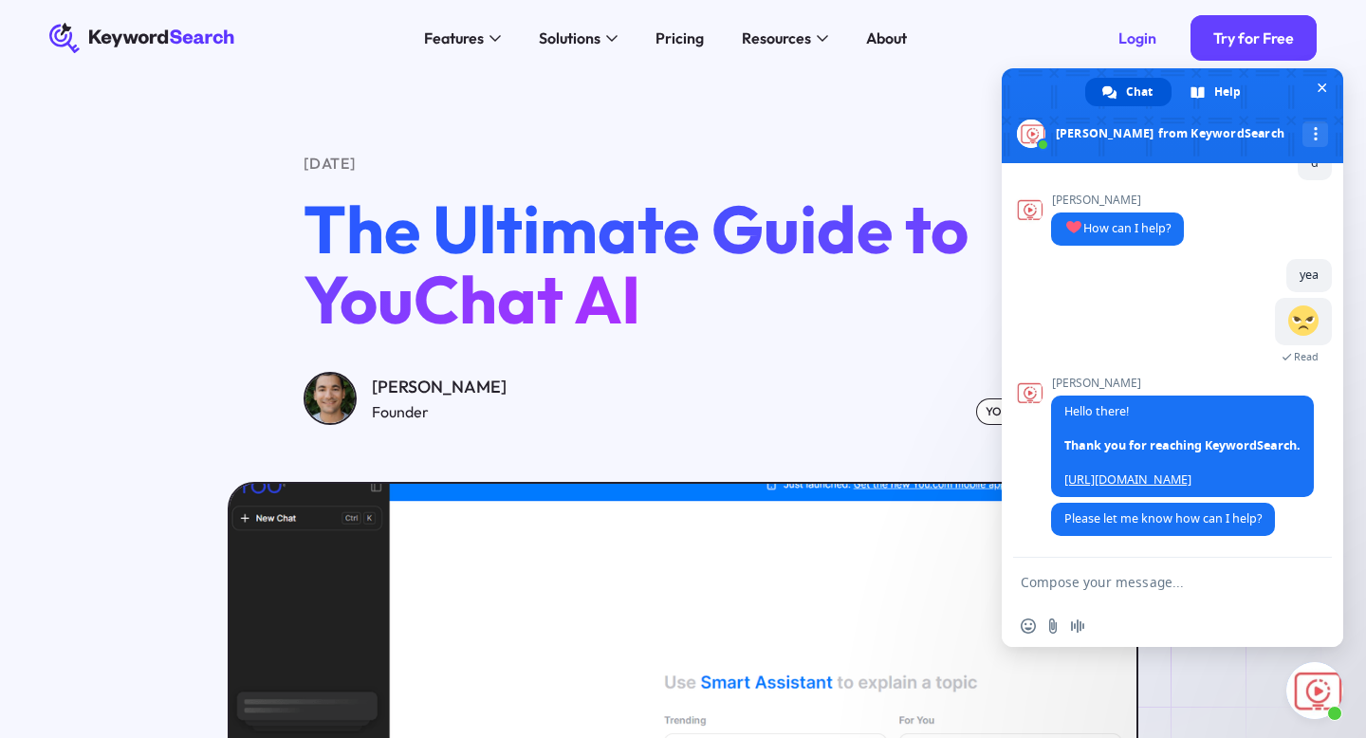
click at [1070, 527] on span "Please let me know how can I help?" at bounding box center [1162, 518] width 197 height 16
